Goal: Transaction & Acquisition: Purchase product/service

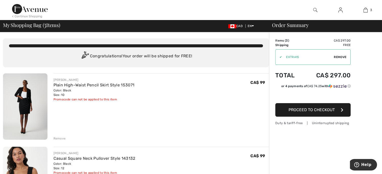
click at [340, 56] on span "Remove" at bounding box center [340, 57] width 13 height 5
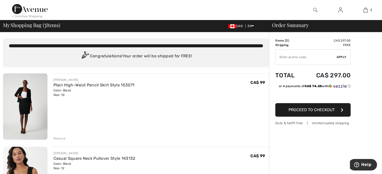
click at [23, 99] on img at bounding box center [25, 107] width 44 height 67
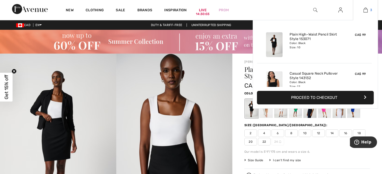
click at [367, 10] on img at bounding box center [365, 10] width 4 height 6
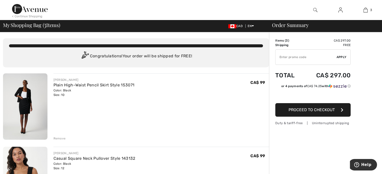
click at [340, 9] on img at bounding box center [340, 10] width 4 height 6
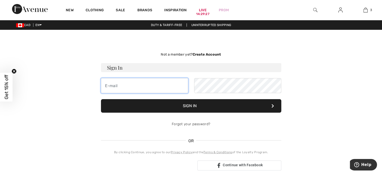
click at [114, 88] on input "email" at bounding box center [144, 85] width 87 height 15
type input "maddv64@gmail.com"
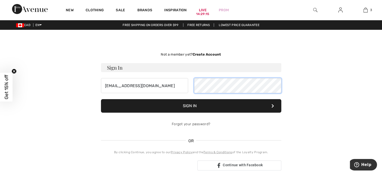
click at [101, 99] on button "Sign In" at bounding box center [191, 106] width 180 height 14
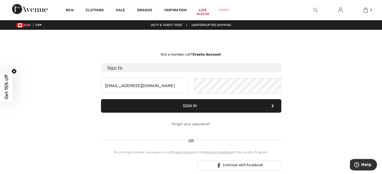
click at [200, 108] on button "Sign In" at bounding box center [191, 106] width 180 height 14
click at [192, 106] on button "Sign In" at bounding box center [191, 106] width 180 height 14
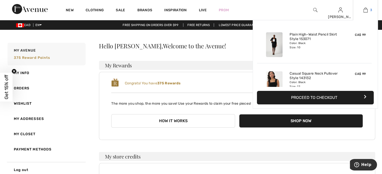
click at [367, 10] on img at bounding box center [365, 10] width 4 height 6
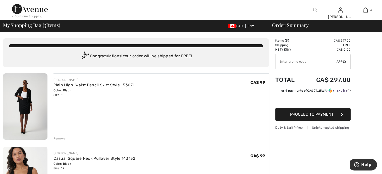
click at [315, 61] on input "TEXT" at bounding box center [305, 61] width 61 height 15
type input "EXTRA15"
click at [343, 58] on div "✔ Apply Remove" at bounding box center [312, 62] width 75 height 16
click at [342, 61] on span "Apply" at bounding box center [341, 61] width 10 height 5
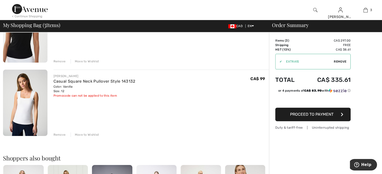
scroll to position [25, 0]
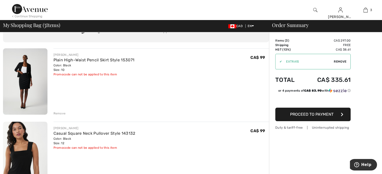
click at [342, 61] on span "Remove" at bounding box center [340, 61] width 13 height 5
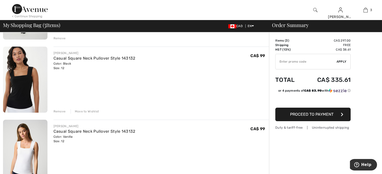
scroll to position [0, 0]
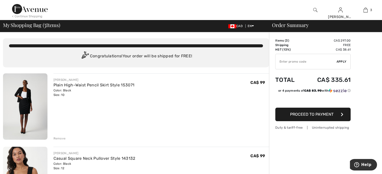
click at [329, 114] on span "Proceed to Payment" at bounding box center [311, 114] width 43 height 5
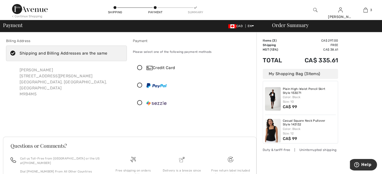
click at [313, 10] on img at bounding box center [315, 10] width 4 height 6
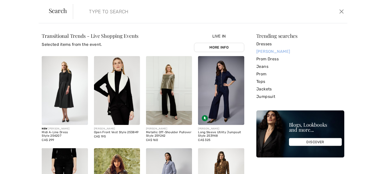
click at [267, 50] on link "[PERSON_NAME]" at bounding box center [300, 52] width 88 height 8
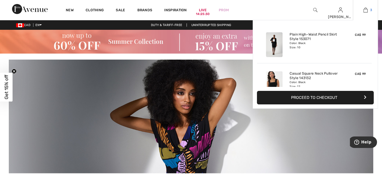
click at [366, 11] on img at bounding box center [365, 10] width 4 height 6
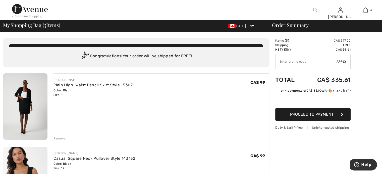
click at [27, 105] on img at bounding box center [25, 107] width 44 height 67
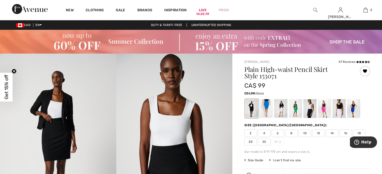
click at [265, 105] on div at bounding box center [266, 108] width 13 height 19
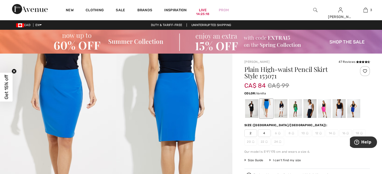
click at [281, 108] on div at bounding box center [280, 108] width 13 height 19
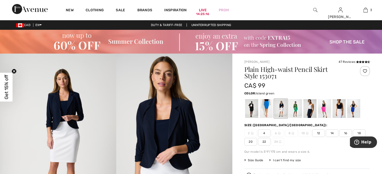
click at [298, 108] on div at bounding box center [295, 108] width 13 height 19
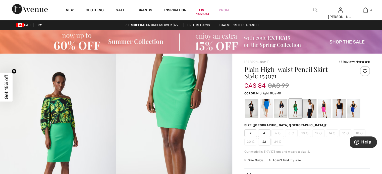
click at [312, 107] on div at bounding box center [309, 108] width 13 height 19
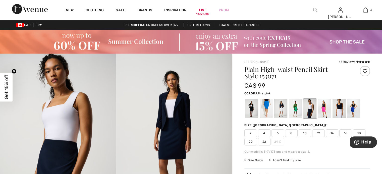
click at [325, 107] on div at bounding box center [324, 108] width 13 height 19
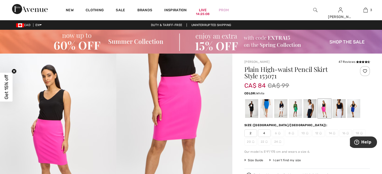
click at [339, 106] on div at bounding box center [338, 108] width 13 height 19
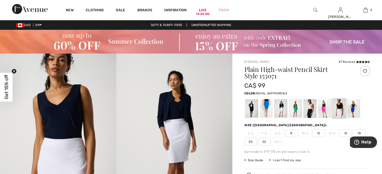
click at [355, 108] on div at bounding box center [353, 108] width 13 height 19
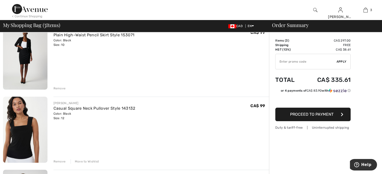
scroll to position [75, 0]
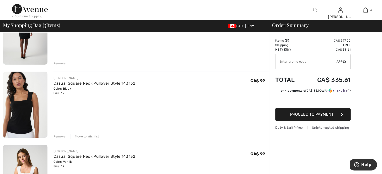
click at [20, 102] on img at bounding box center [25, 105] width 44 height 66
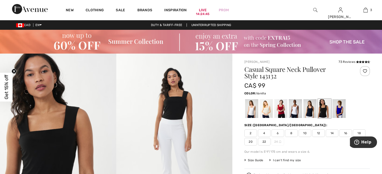
click at [251, 110] on div at bounding box center [251, 108] width 13 height 19
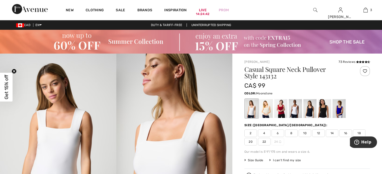
click at [266, 108] on div at bounding box center [266, 108] width 13 height 19
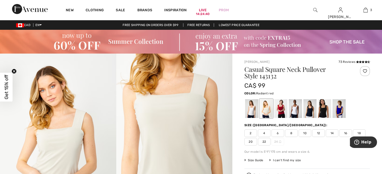
click at [281, 109] on div at bounding box center [280, 108] width 13 height 19
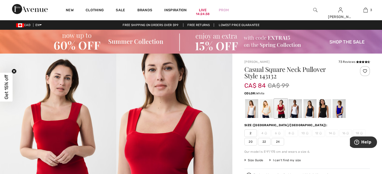
click at [294, 108] on div at bounding box center [295, 108] width 13 height 19
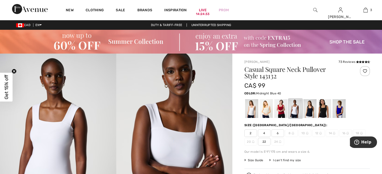
click at [311, 107] on div at bounding box center [309, 108] width 13 height 19
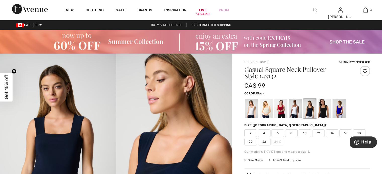
click at [323, 109] on div at bounding box center [324, 108] width 13 height 19
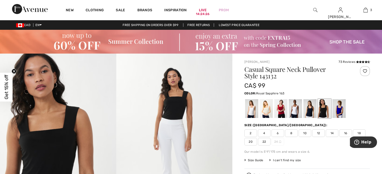
click at [344, 109] on div at bounding box center [338, 108] width 13 height 19
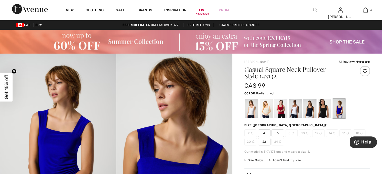
click at [281, 113] on div at bounding box center [280, 108] width 13 height 19
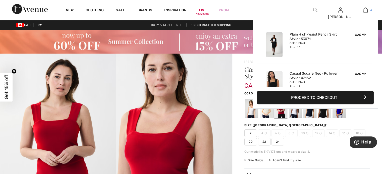
click at [364, 9] on img at bounding box center [365, 10] width 4 height 6
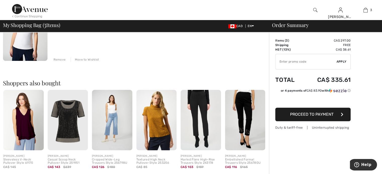
scroll to position [201, 0]
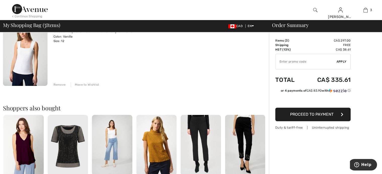
click at [59, 84] on div "Remove" at bounding box center [59, 85] width 12 height 5
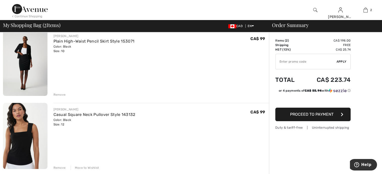
scroll to position [19, 0]
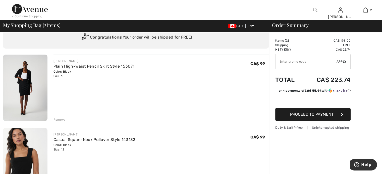
click at [60, 119] on div "Remove" at bounding box center [59, 120] width 12 height 5
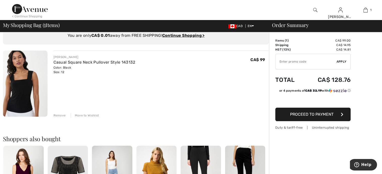
click at [59, 115] on div "Remove" at bounding box center [59, 115] width 12 height 5
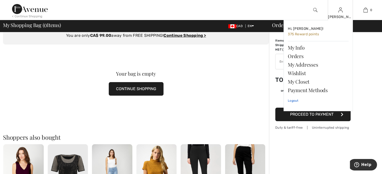
click at [293, 101] on link "Logout" at bounding box center [318, 101] width 61 height 13
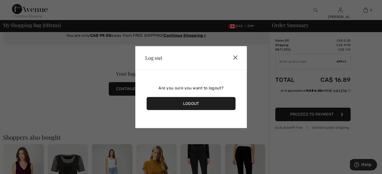
click at [188, 103] on div "Logout" at bounding box center [190, 103] width 89 height 13
